Goal: Transaction & Acquisition: Purchase product/service

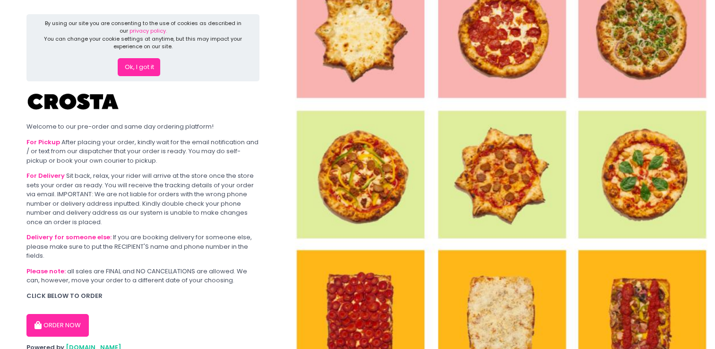
click at [59, 322] on button "ORDER NOW" at bounding box center [57, 325] width 62 height 23
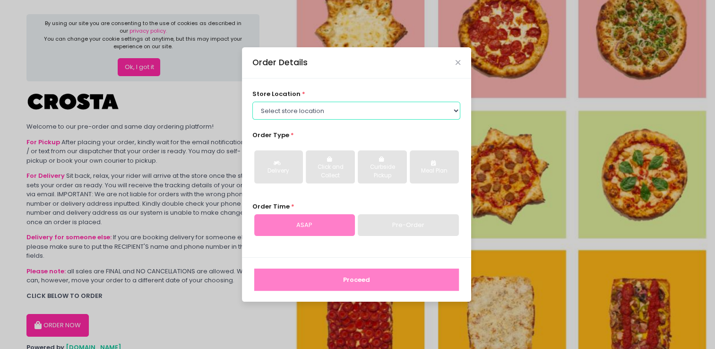
click at [337, 108] on select "Select store location [PERSON_NAME] Pizza - [PERSON_NAME] Pizza - [GEOGRAPHIC_D…" at bounding box center [357, 111] width 208 height 18
select select "5fabb2e53664a8677beaeb89"
click at [253, 102] on select "Select store location Crosta Pizza - Salcedo Crosta Pizza - San Juan" at bounding box center [357, 111] width 208 height 18
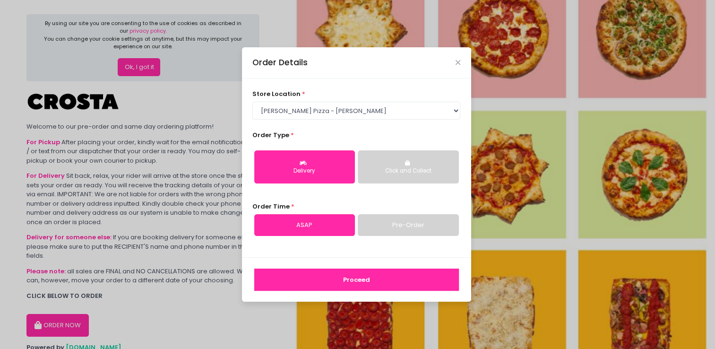
click at [379, 182] on button "Click and Collect" at bounding box center [408, 166] width 101 height 33
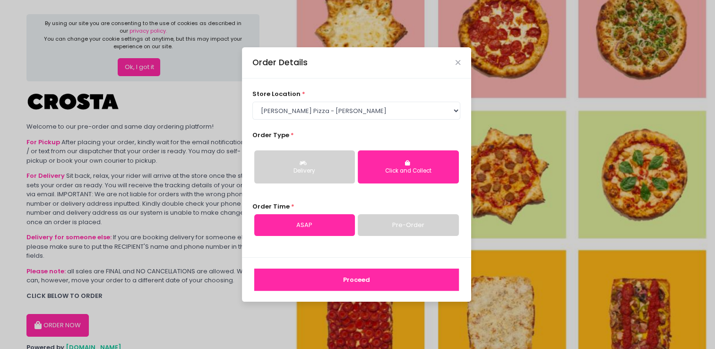
click at [318, 170] on div "Delivery" at bounding box center [304, 171] width 87 height 9
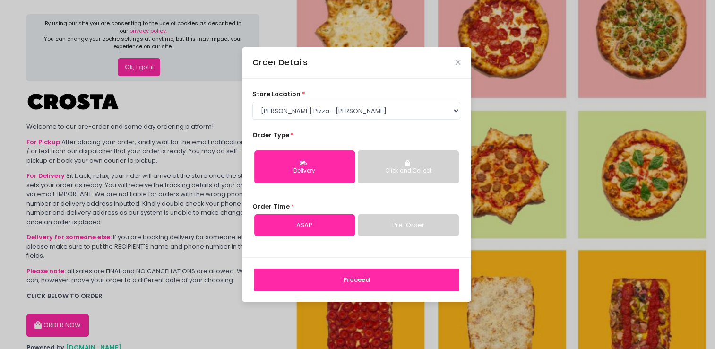
click at [391, 224] on link "Pre-Order" at bounding box center [408, 225] width 101 height 22
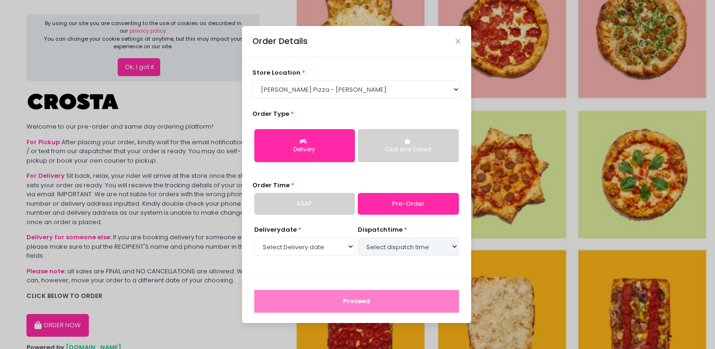
select select "2025-10-03"
click at [392, 248] on select "Select dispatch time 03:00 PM - 03:30 PM 03:30 PM - 04:00 PM 04:00 PM - 04:30 P…" at bounding box center [408, 246] width 101 height 18
select select "16:30"
click at [358, 237] on select "Select dispatch time 03:00 PM - 03:30 PM 03:30 PM - 04:00 PM 04:00 PM - 04:30 P…" at bounding box center [408, 246] width 101 height 18
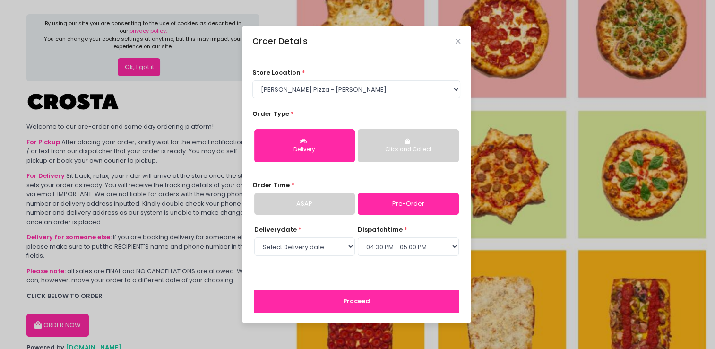
click at [384, 307] on button "Proceed" at bounding box center [356, 301] width 205 height 23
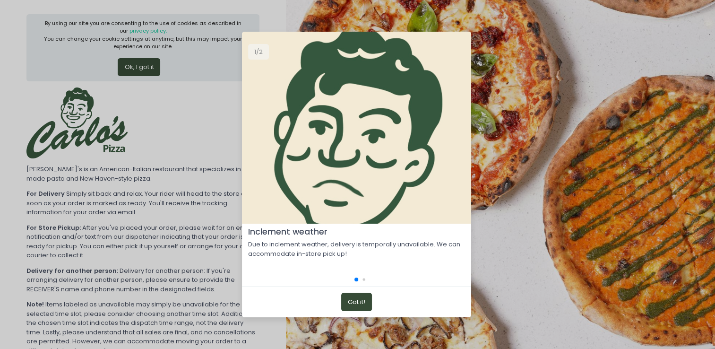
click at [361, 305] on button "Got it!" at bounding box center [356, 302] width 31 height 18
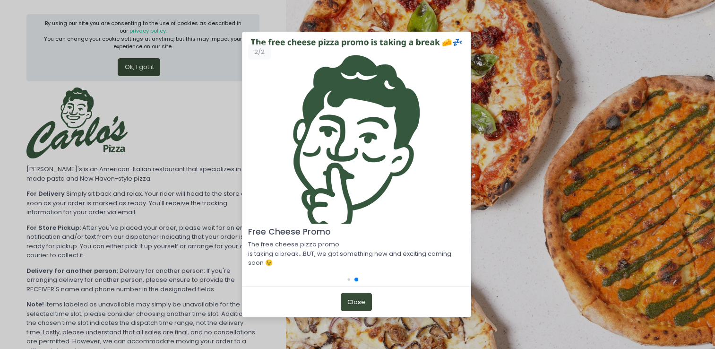
click at [361, 305] on button "Close" at bounding box center [356, 302] width 31 height 18
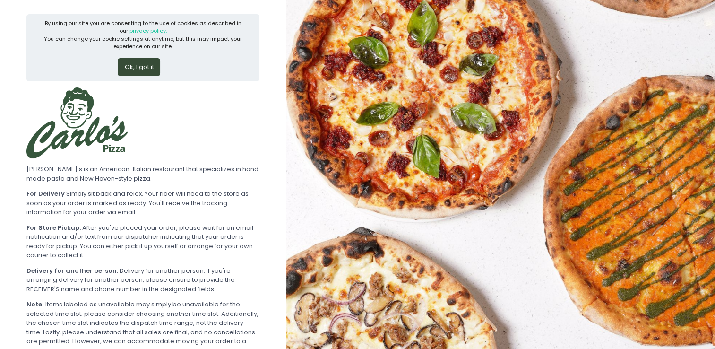
scroll to position [105, 0]
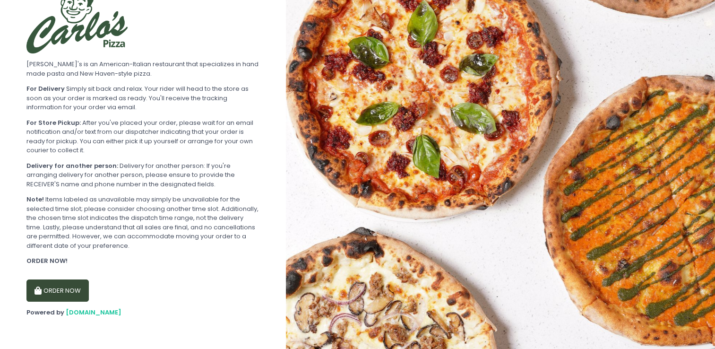
click at [50, 286] on button "ORDER NOW" at bounding box center [57, 290] width 62 height 23
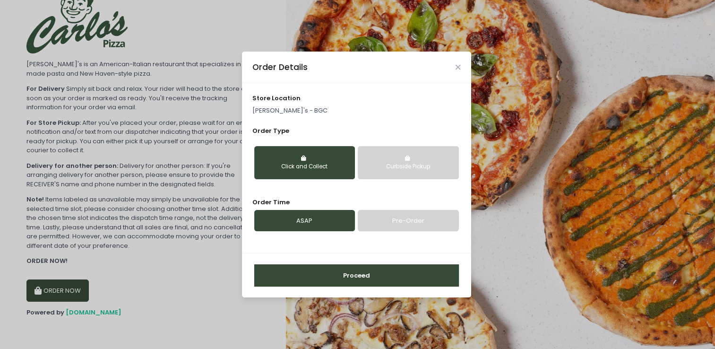
click at [354, 275] on button "Proceed" at bounding box center [356, 275] width 205 height 23
